Goal: Use online tool/utility: Utilize a website feature to perform a specific function

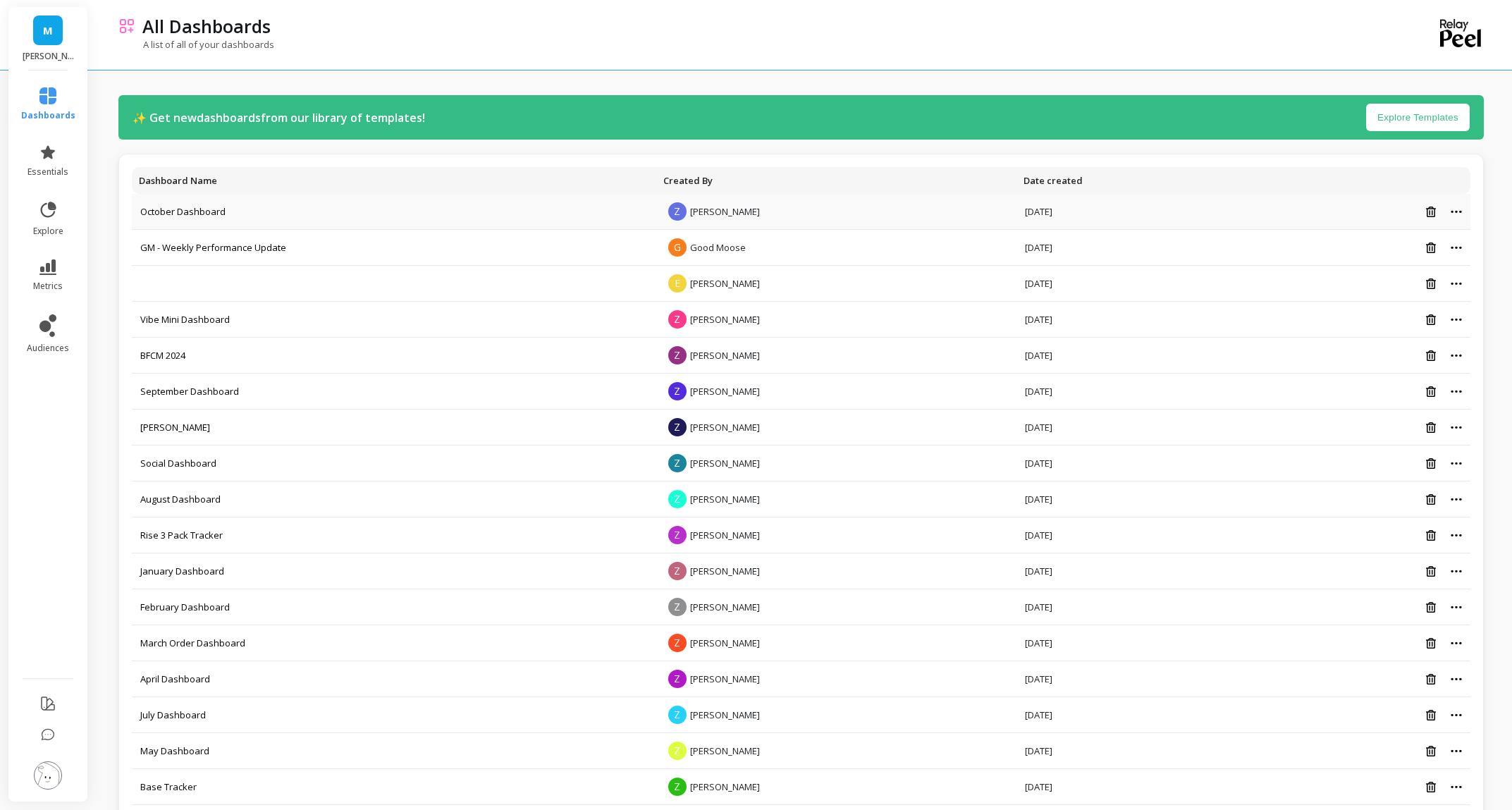
click at [200, 198] on td "October Dashboard" at bounding box center [393, 211] width 524 height 36
click at [197, 205] on link "October Dashboard" at bounding box center [183, 211] width 86 height 12
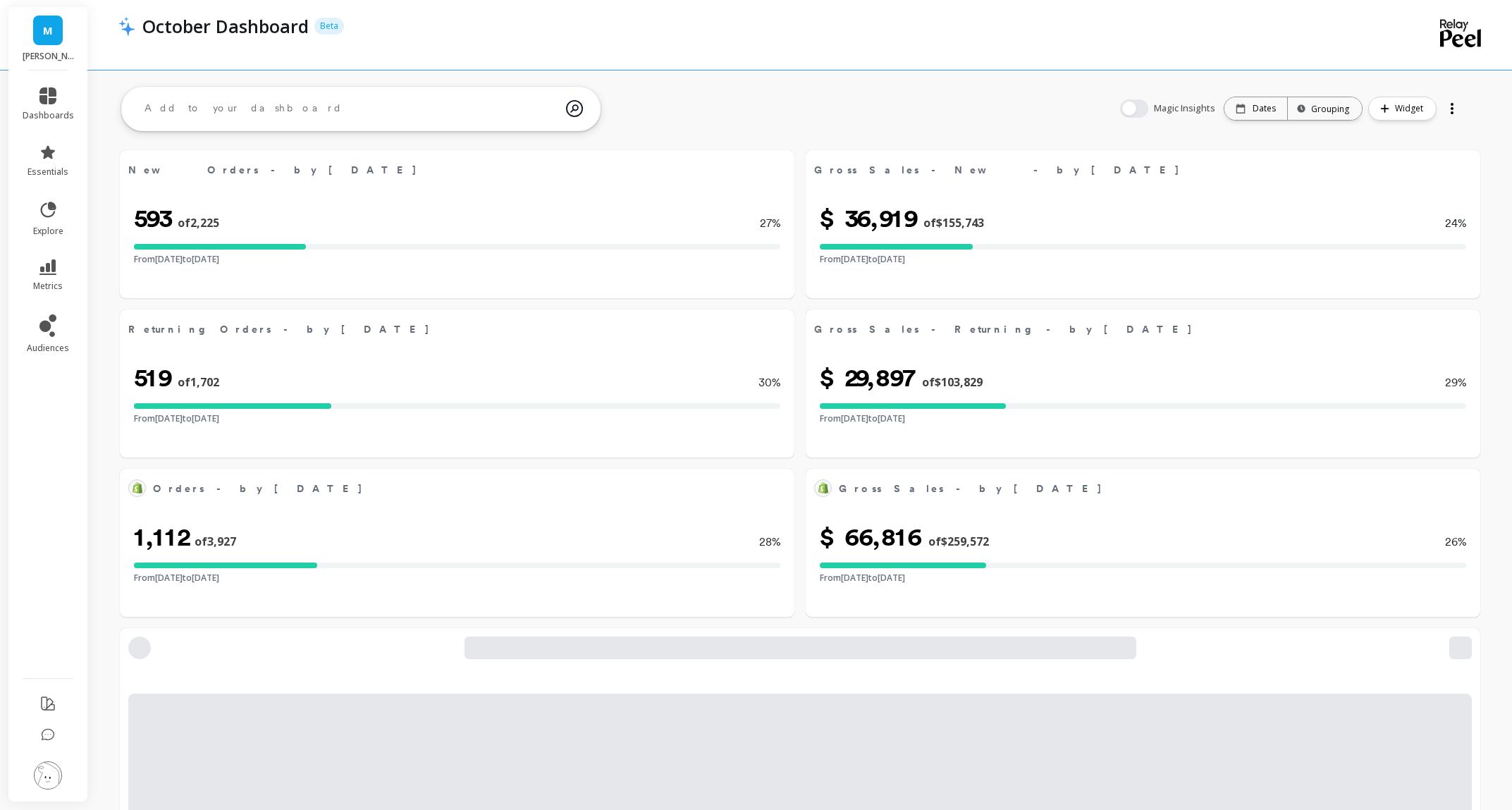
select select "sum"
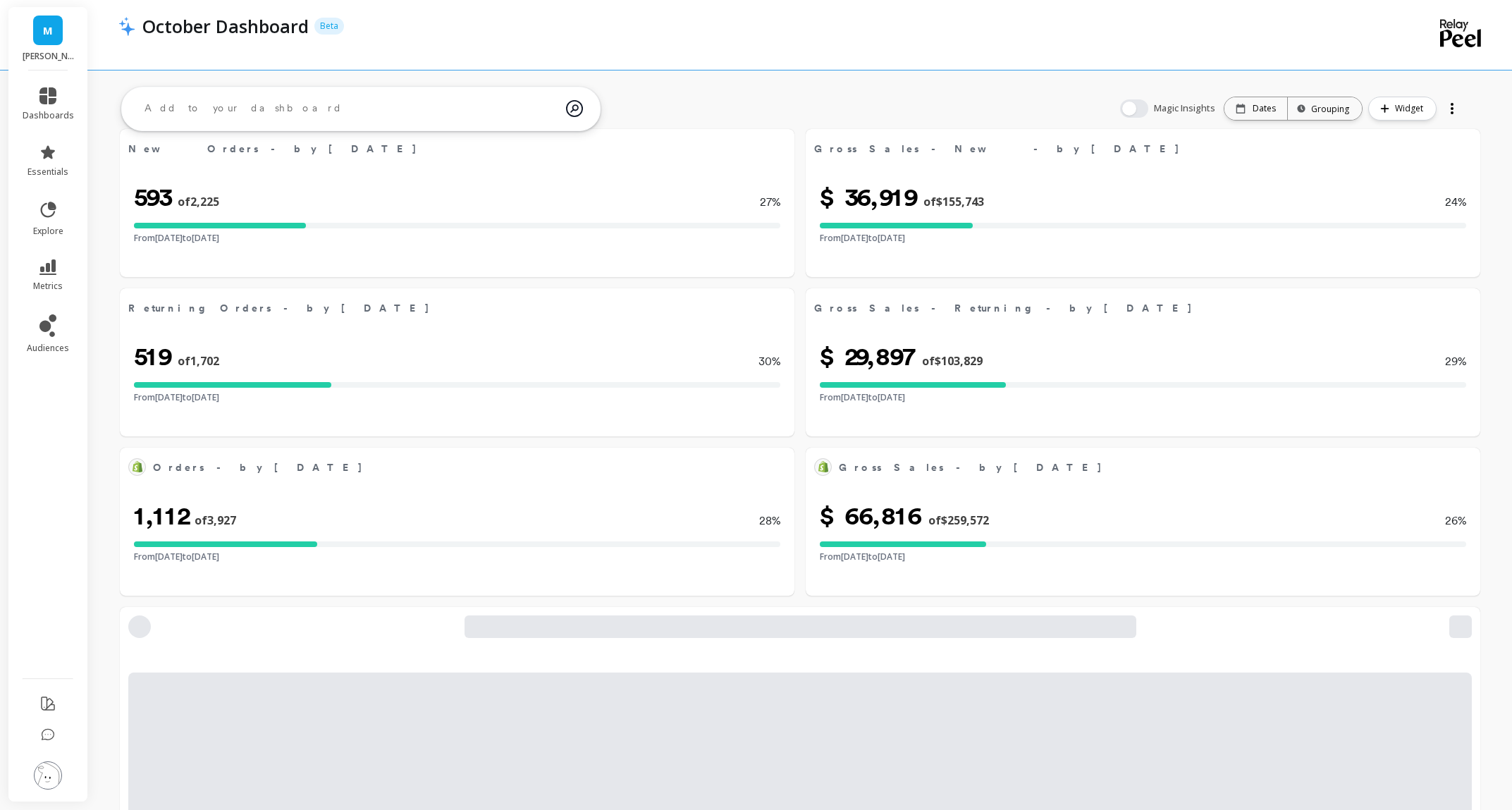
select select "sum"
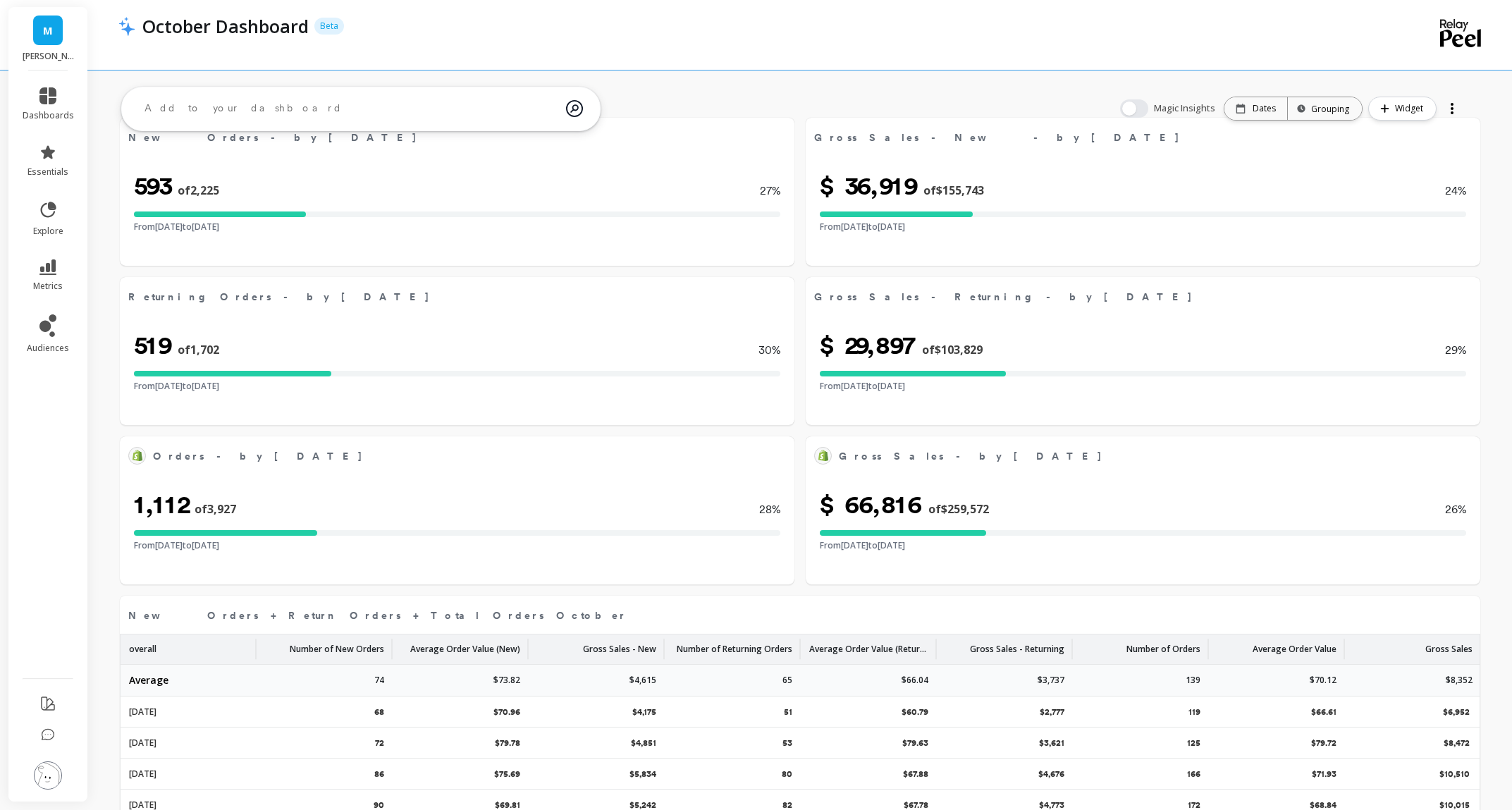
select select "sum"
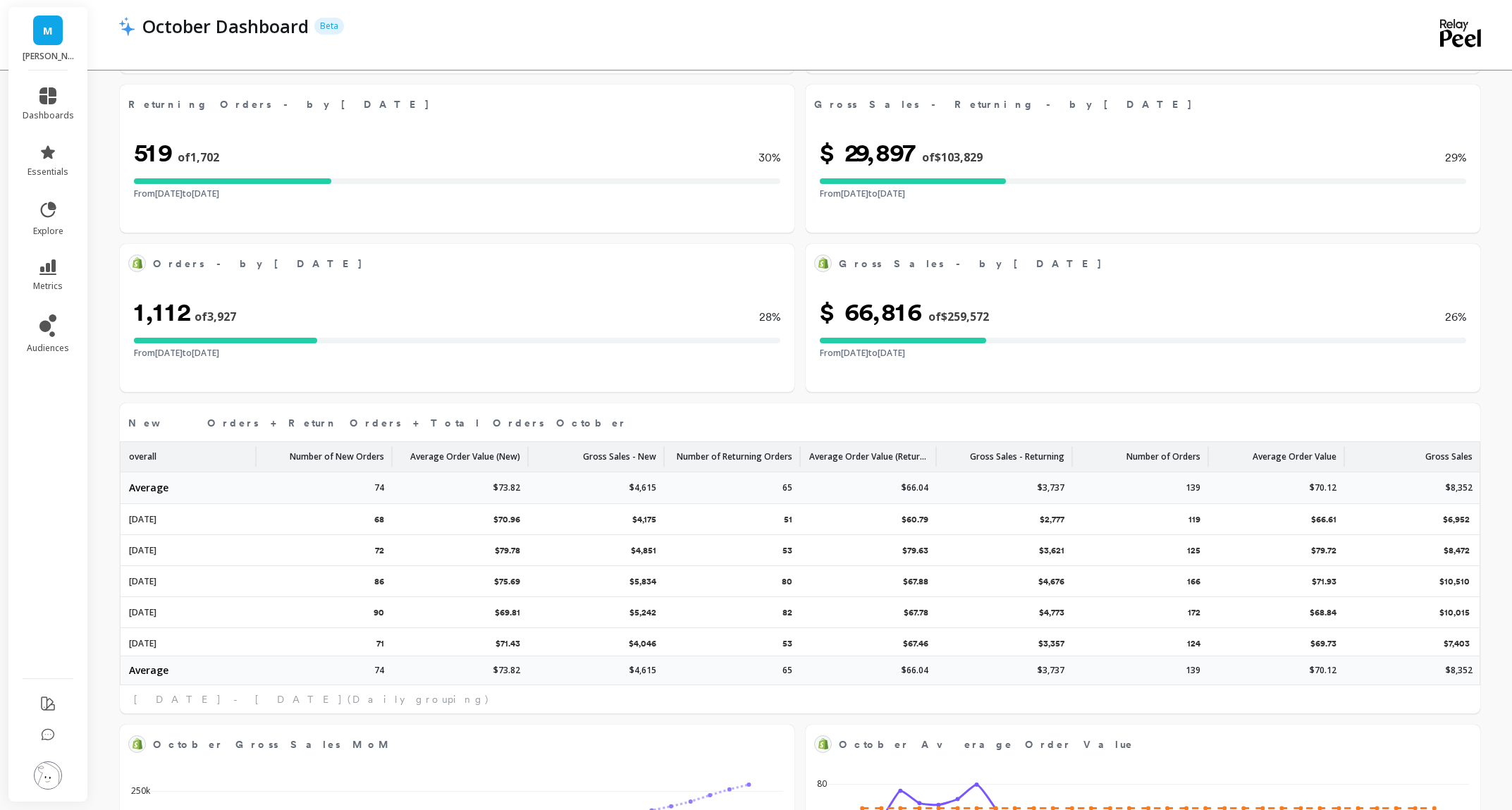
select select "sum"
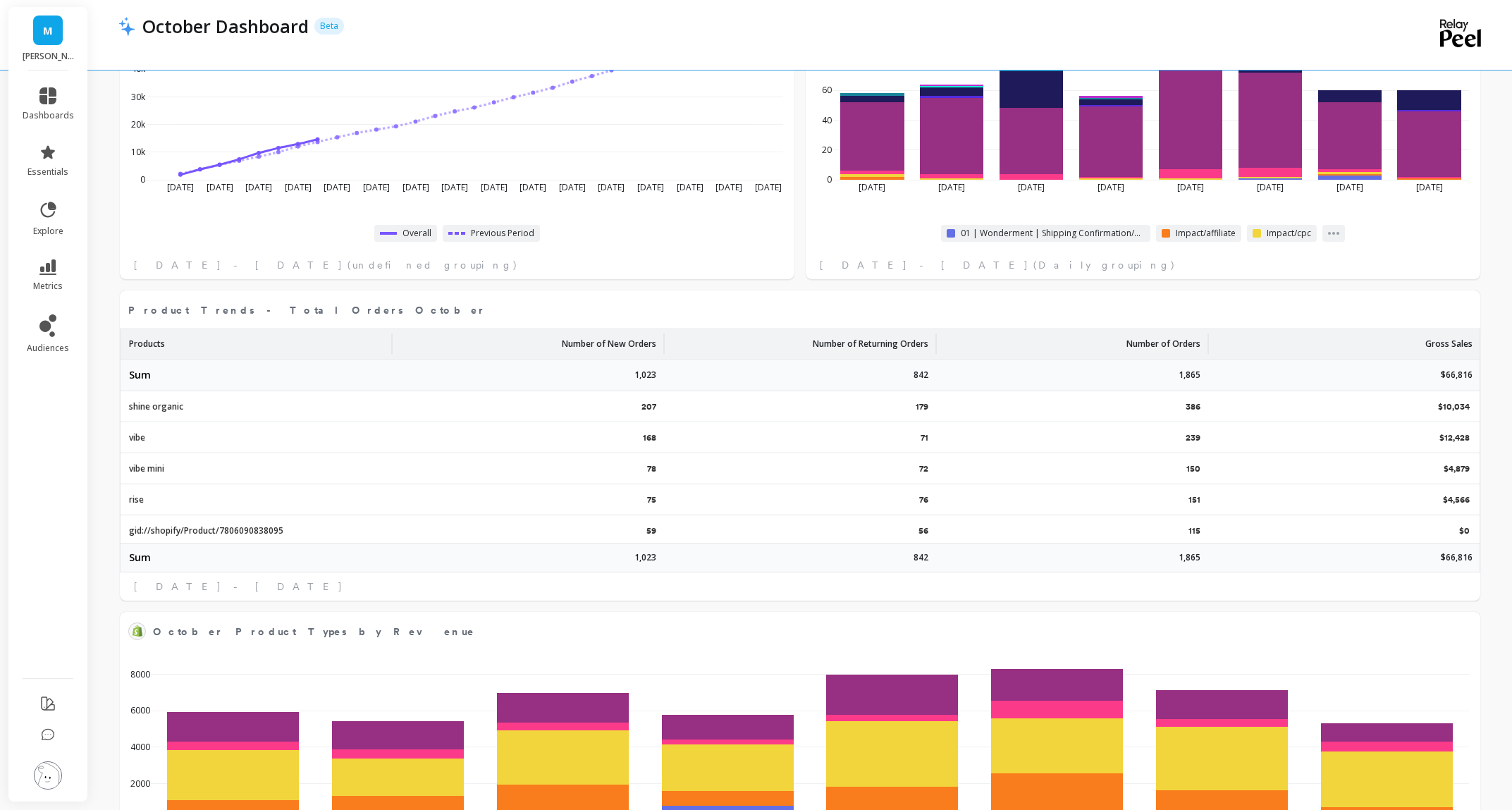
select select "sum"
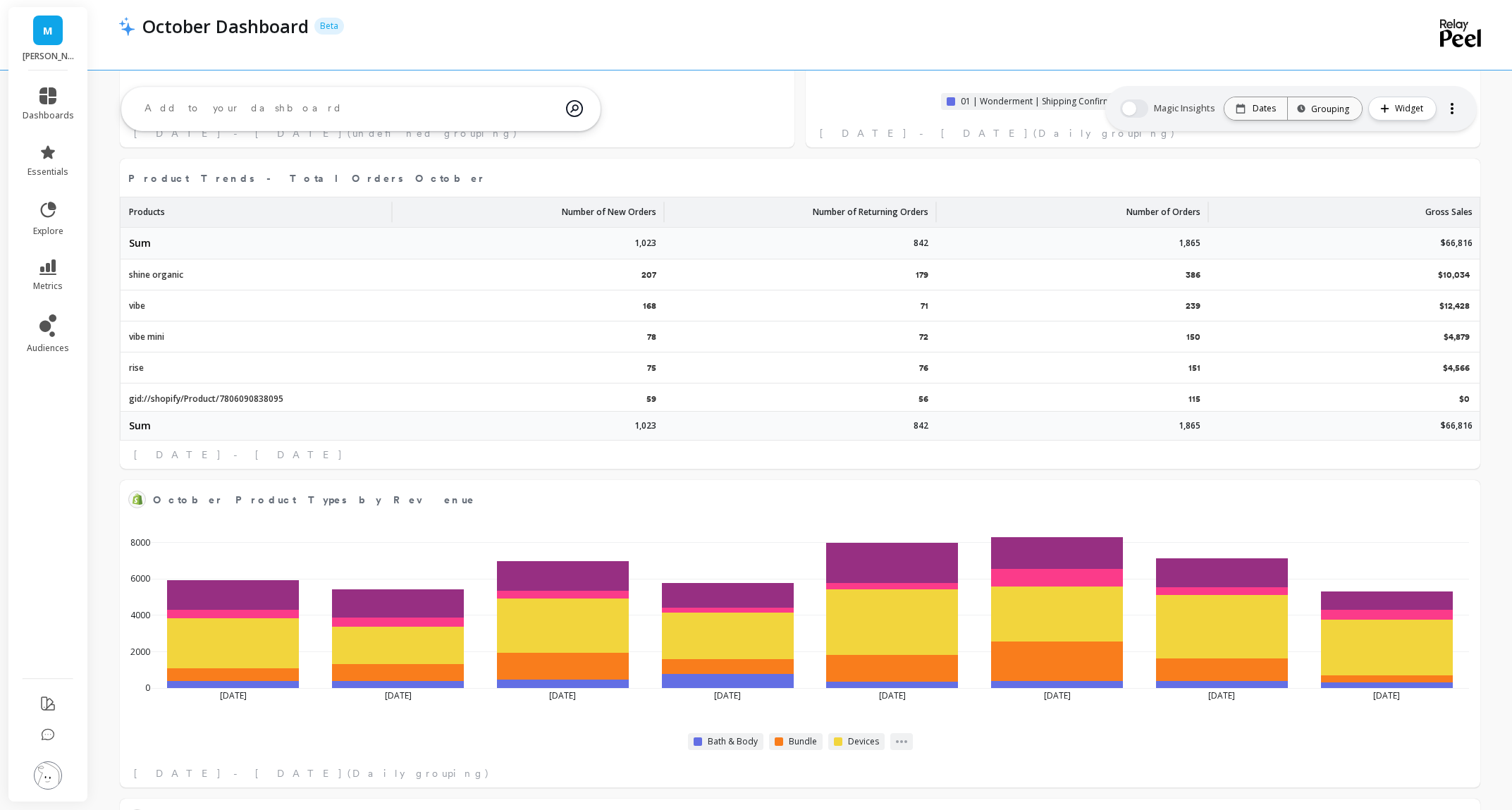
select select "sum"
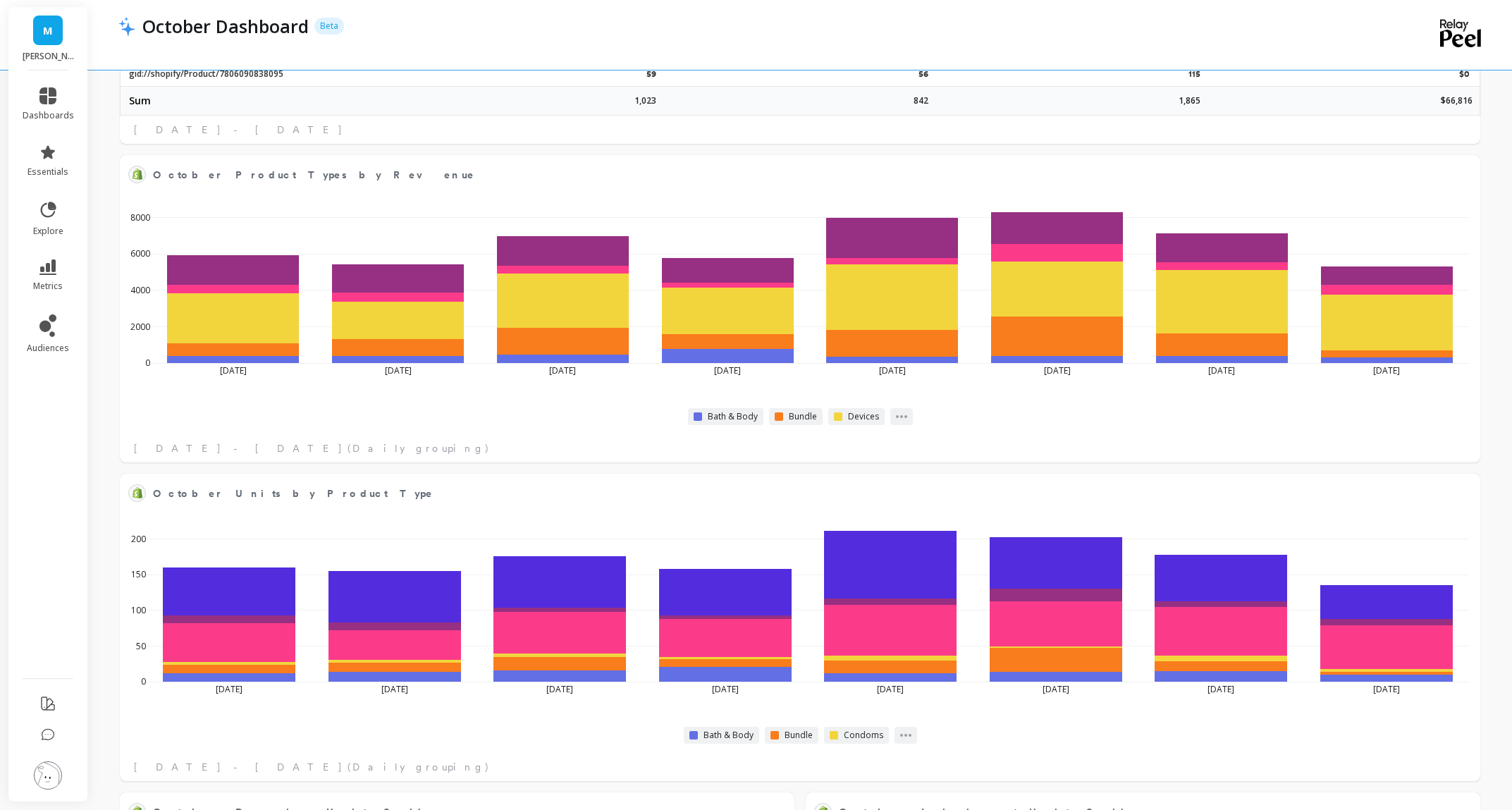
select select "sum"
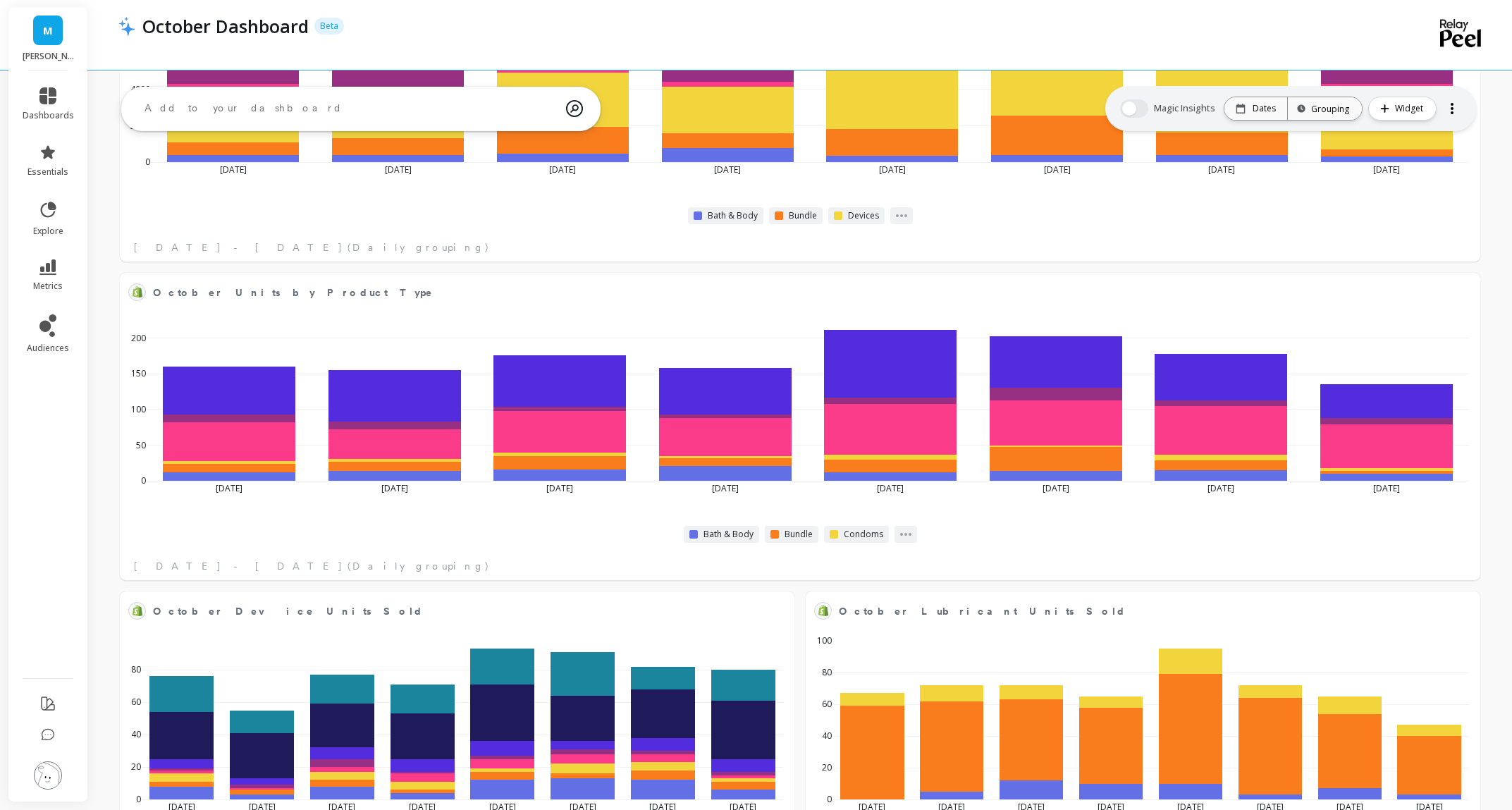
select select "sum"
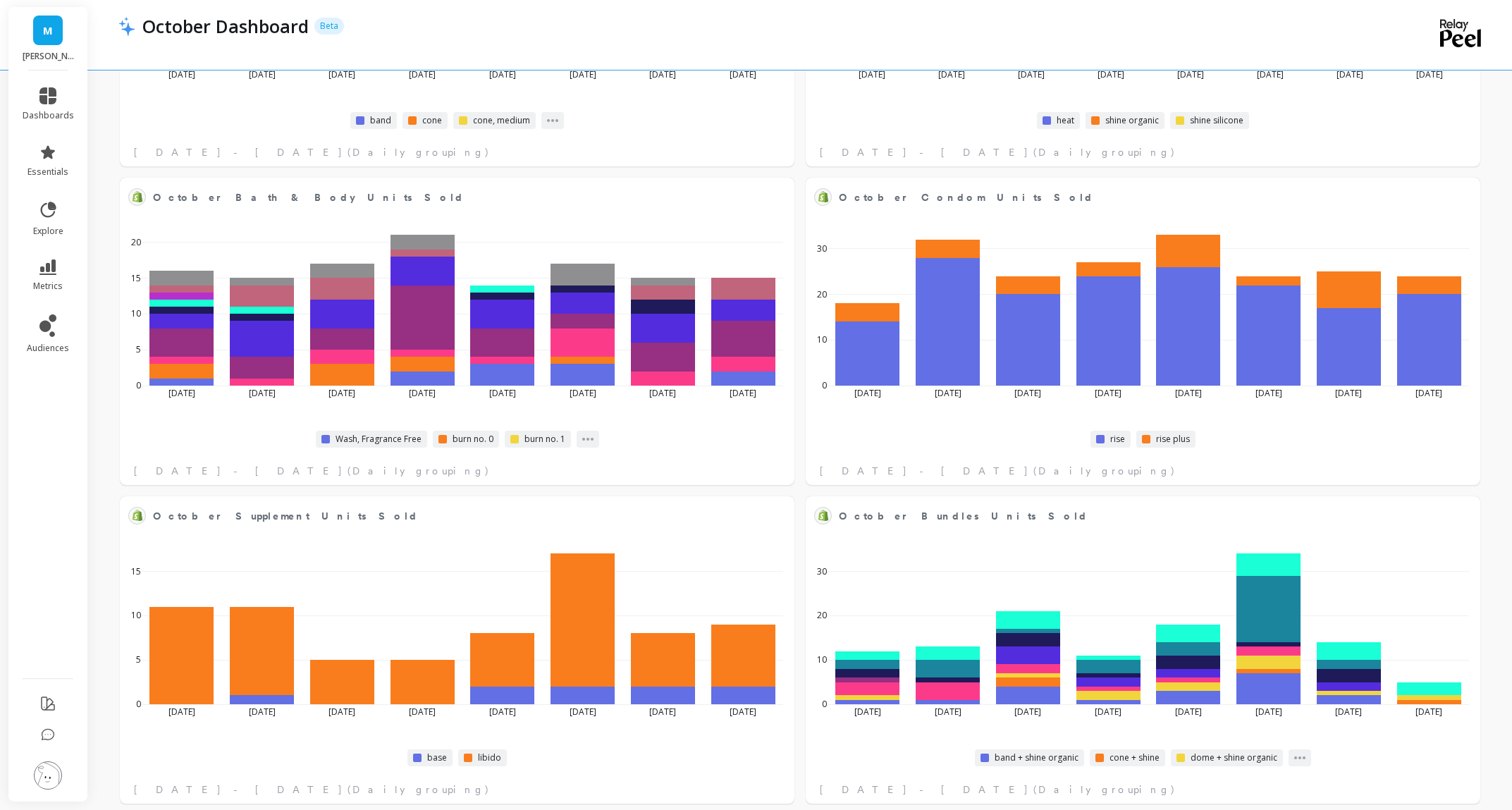
scroll to position [2702, 0]
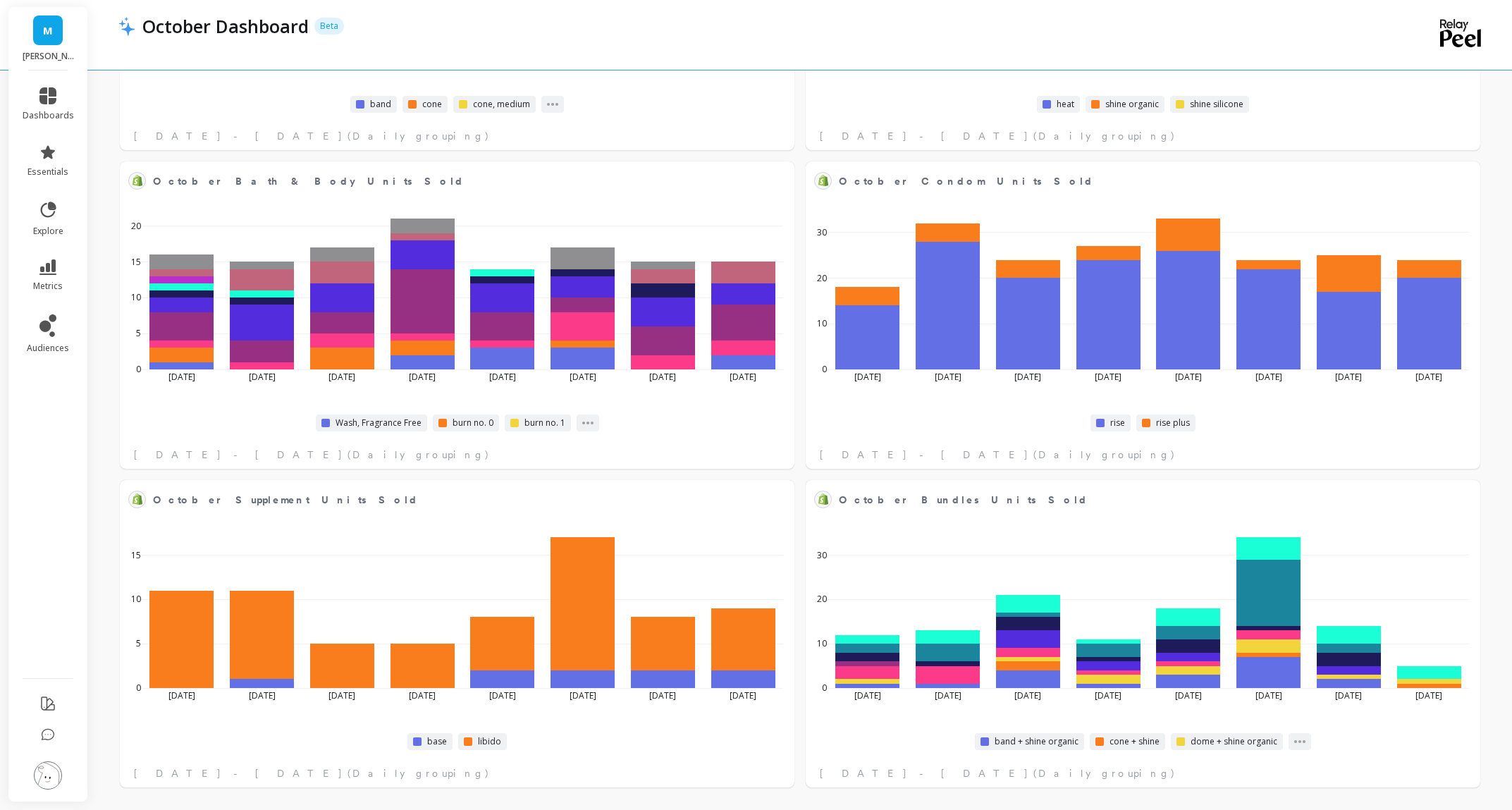
select select "sum"
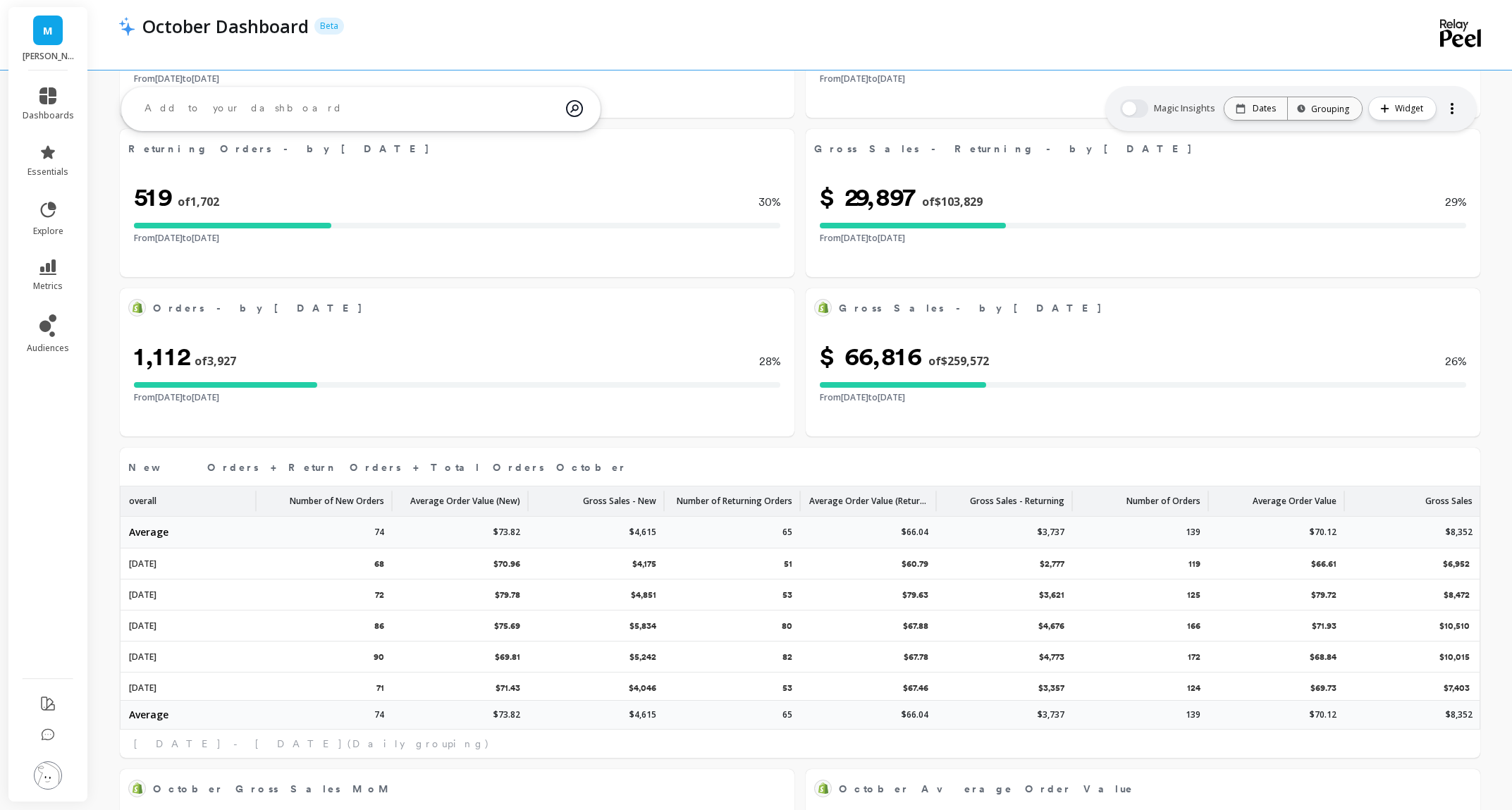
scroll to position [0, 0]
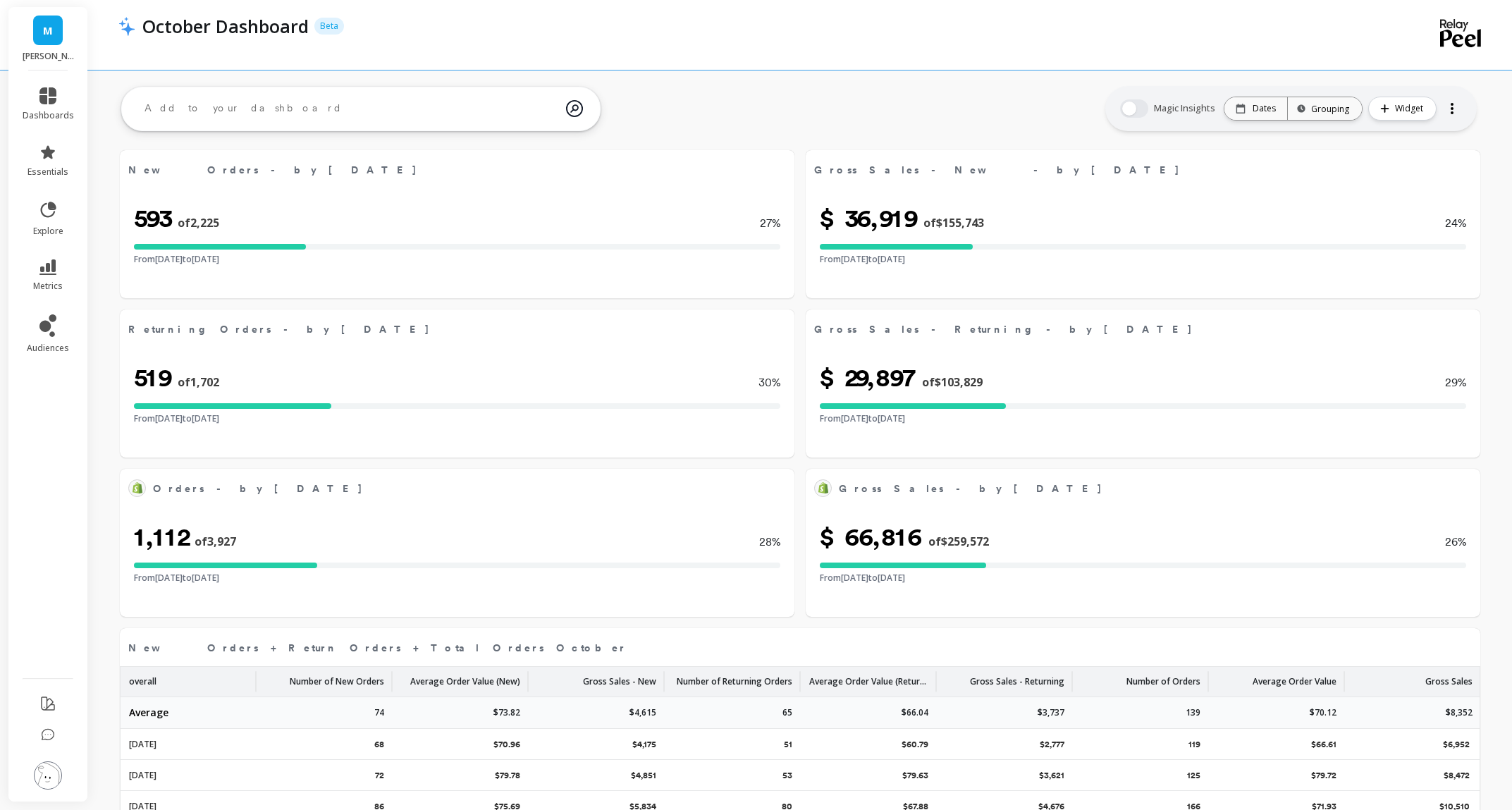
select select "sum"
